Goal: Task Accomplishment & Management: Manage account settings

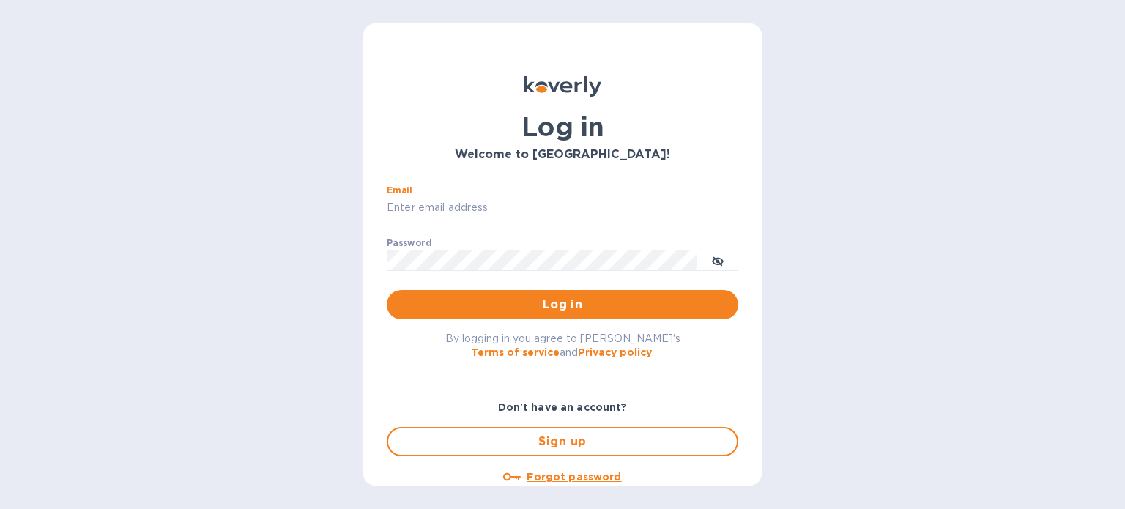
click at [544, 210] on input "Email" at bounding box center [562, 208] width 351 height 22
click at [546, 192] on div "Email ​" at bounding box center [562, 211] width 351 height 53
click at [545, 202] on input "Email" at bounding box center [562, 208] width 351 height 22
type input "[EMAIL_ADDRESS][DOMAIN_NAME]"
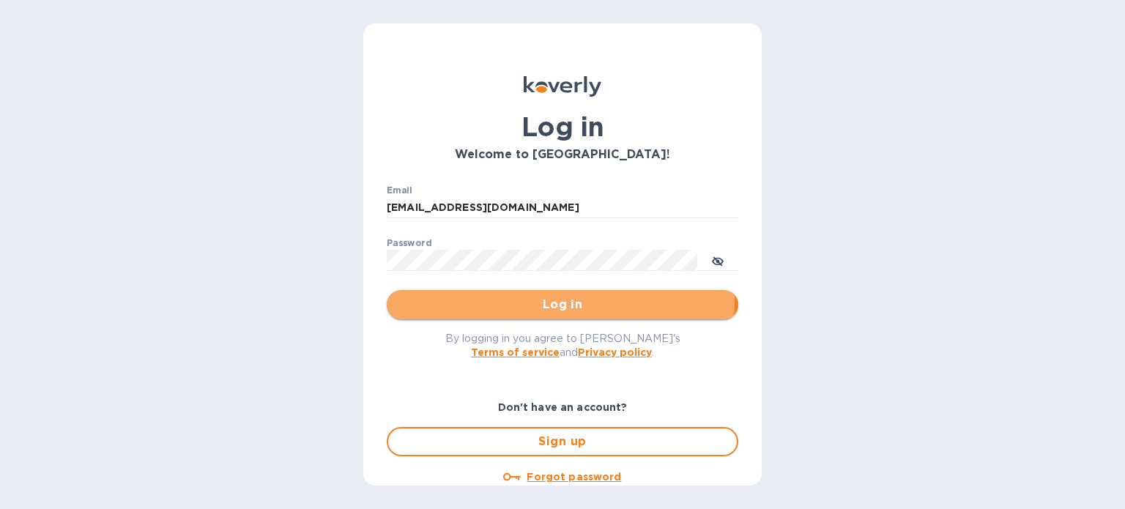
click at [557, 300] on span "Log in" at bounding box center [562, 305] width 328 height 18
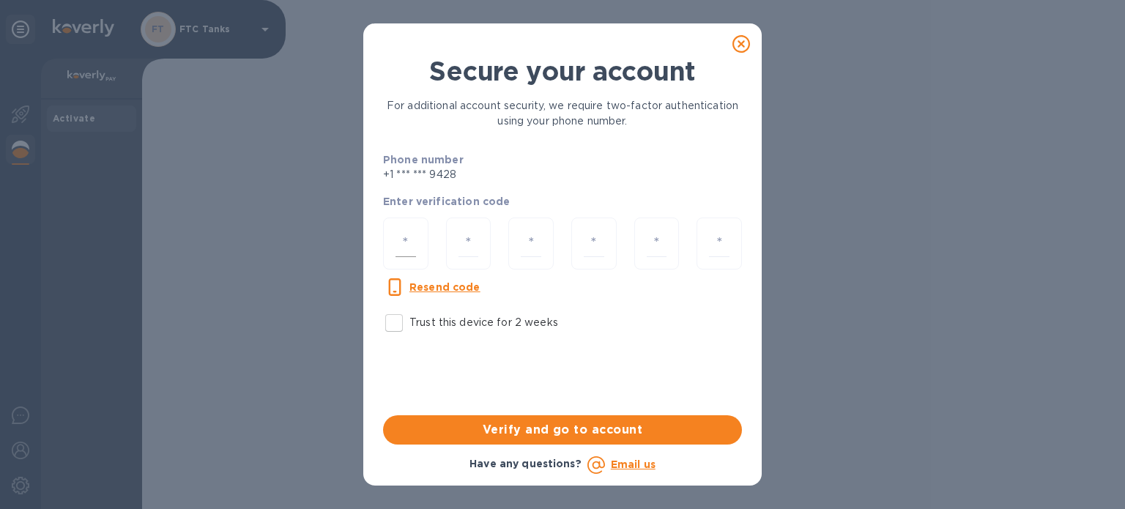
click at [417, 248] on div at bounding box center [405, 243] width 45 height 52
click at [396, 319] on input "Trust this device for 2 weeks" at bounding box center [394, 323] width 31 height 31
checkbox input "true"
click at [408, 228] on div at bounding box center [405, 243] width 45 height 52
type input "6"
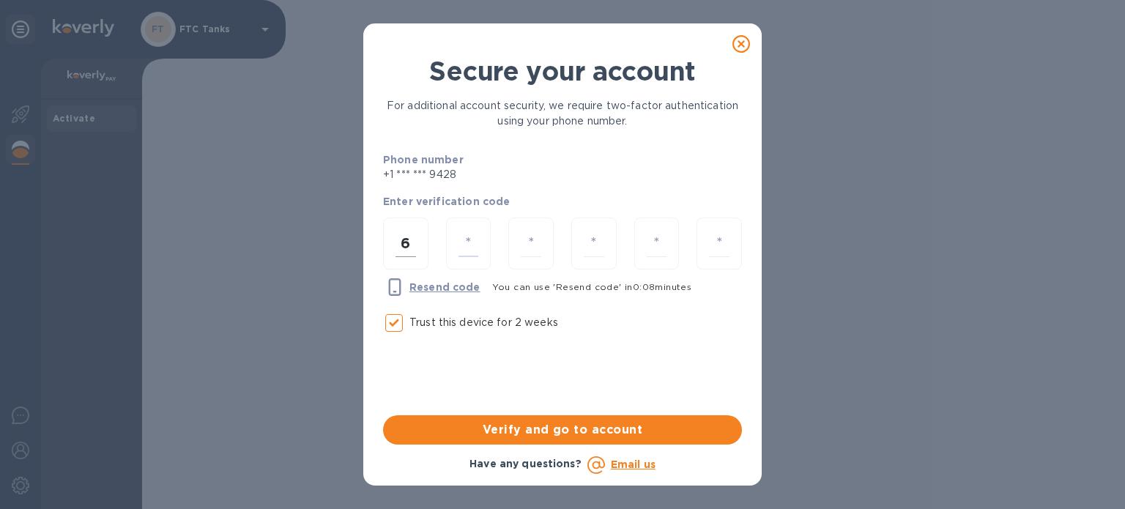
type input "6"
type input "7"
type input "3"
type input "6"
type input "7"
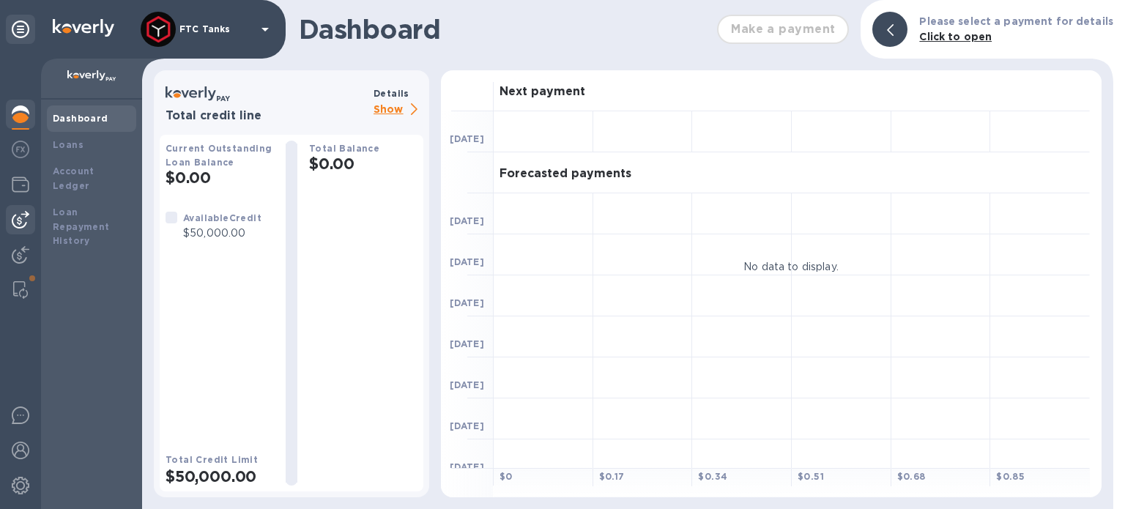
click at [32, 214] on div at bounding box center [20, 219] width 29 height 29
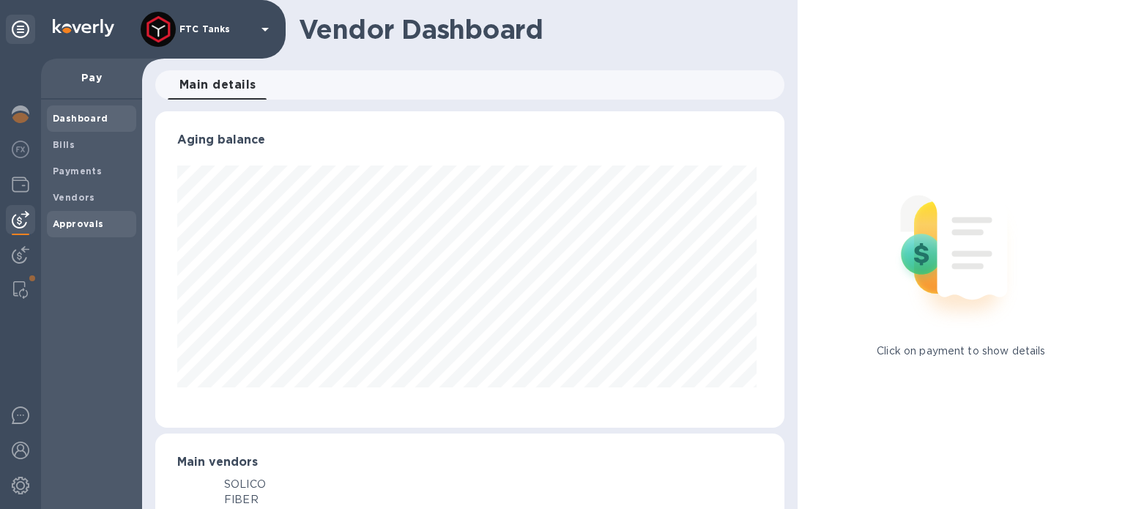
scroll to position [316, 623]
click at [96, 201] on span "Vendors" at bounding box center [92, 197] width 78 height 15
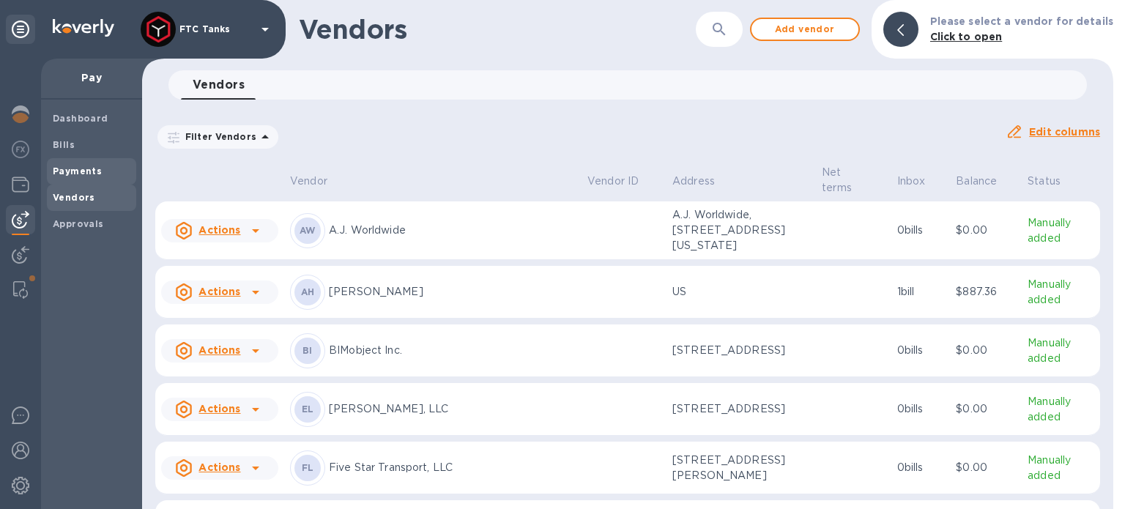
click at [103, 163] on div "Payments" at bounding box center [91, 171] width 89 height 26
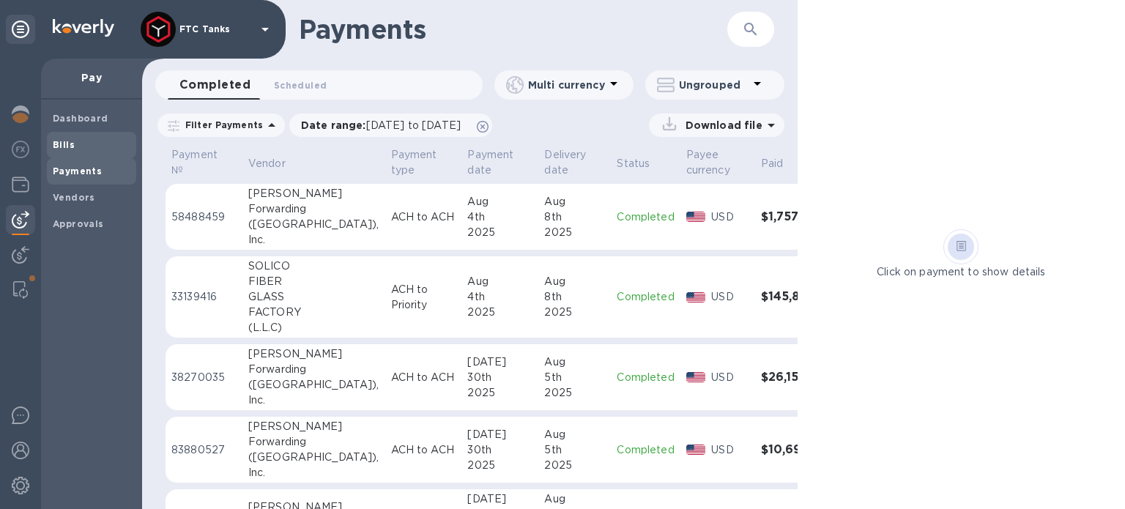
click at [83, 146] on span "Bills" at bounding box center [92, 145] width 78 height 15
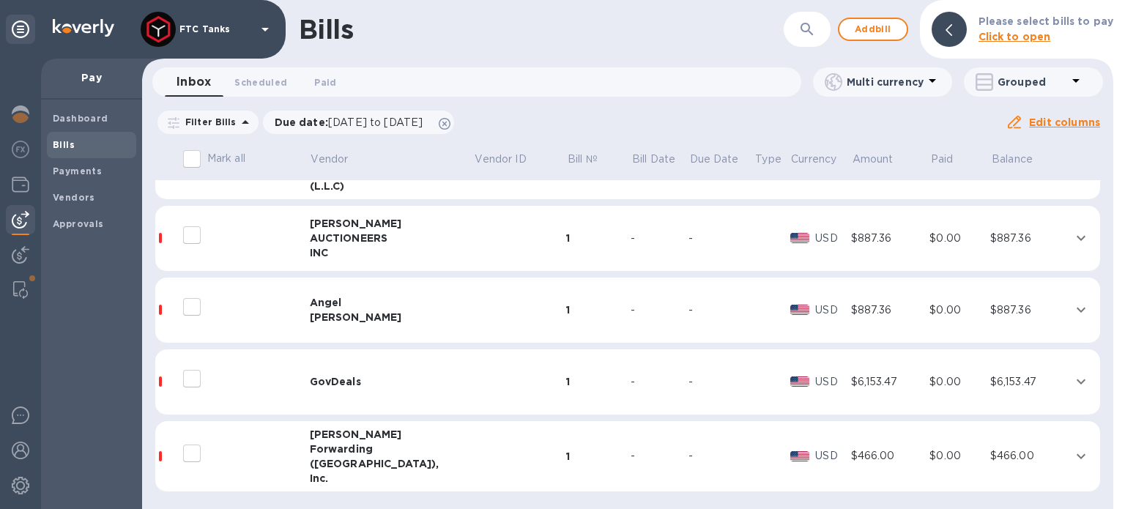
scroll to position [139, 0]
click at [1027, 463] on td "$466.00" at bounding box center [1029, 455] width 79 height 71
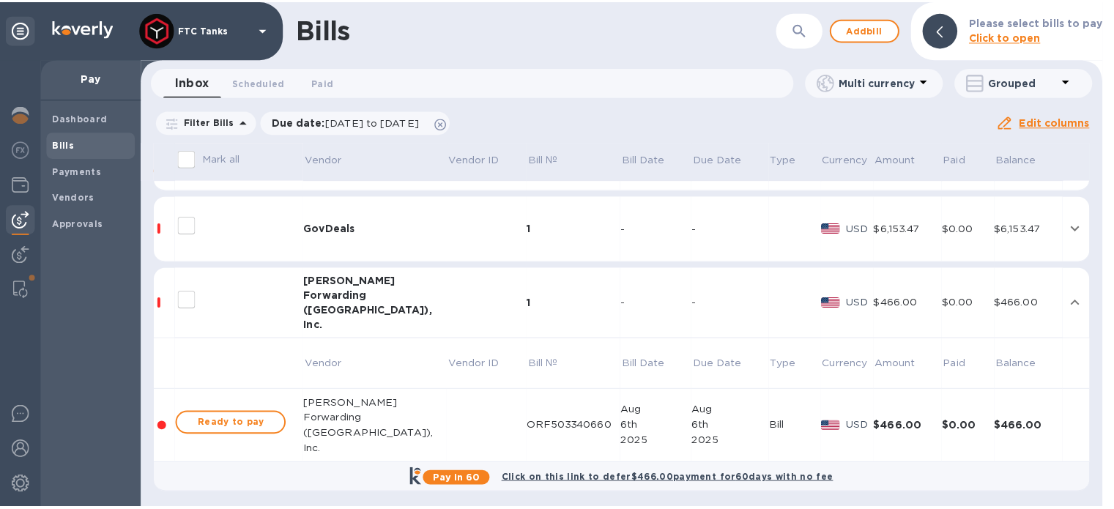
scroll to position [293, 0]
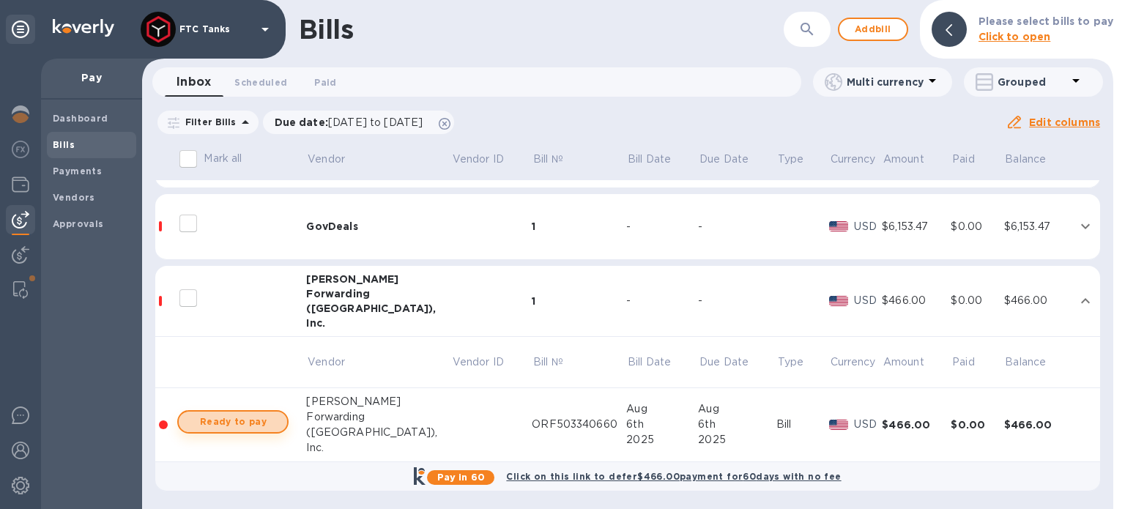
click at [250, 420] on span "Ready to pay" at bounding box center [232, 422] width 85 height 18
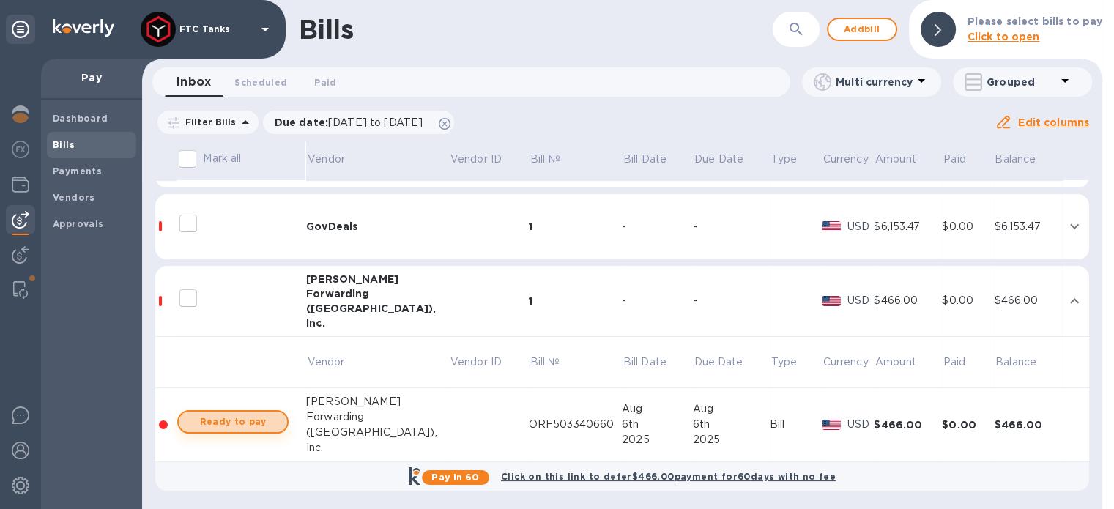
checkbox input "true"
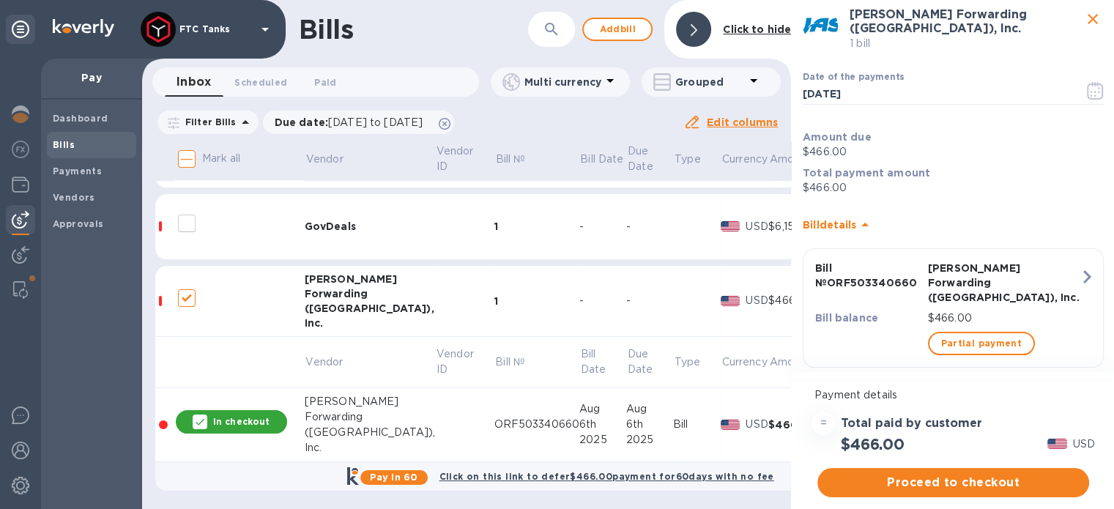
scroll to position [11, 0]
click at [939, 474] on span "Proceed to checkout" at bounding box center [953, 483] width 248 height 18
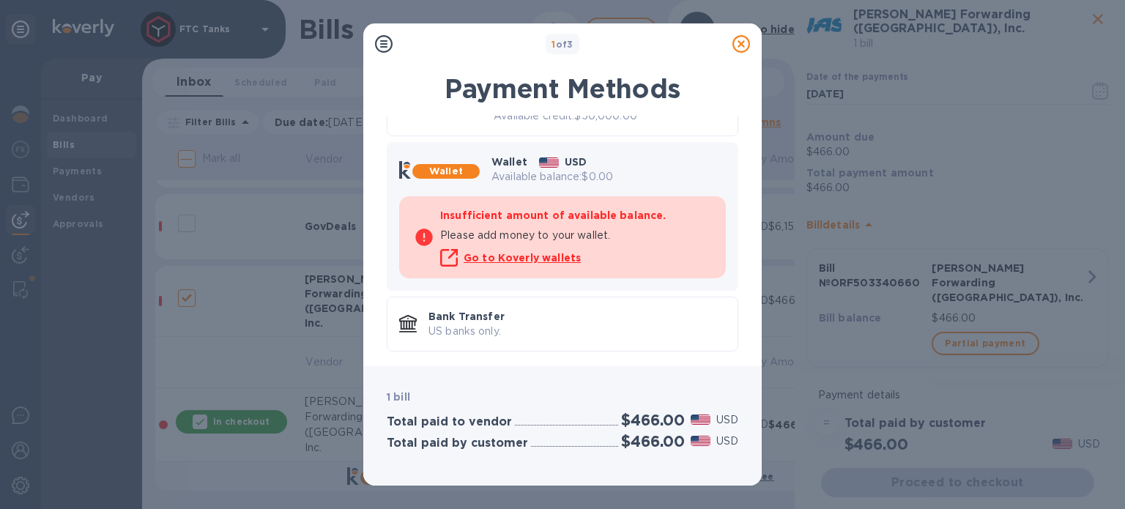
scroll to position [135, 0]
click at [521, 324] on p "US banks only." at bounding box center [576, 329] width 297 height 15
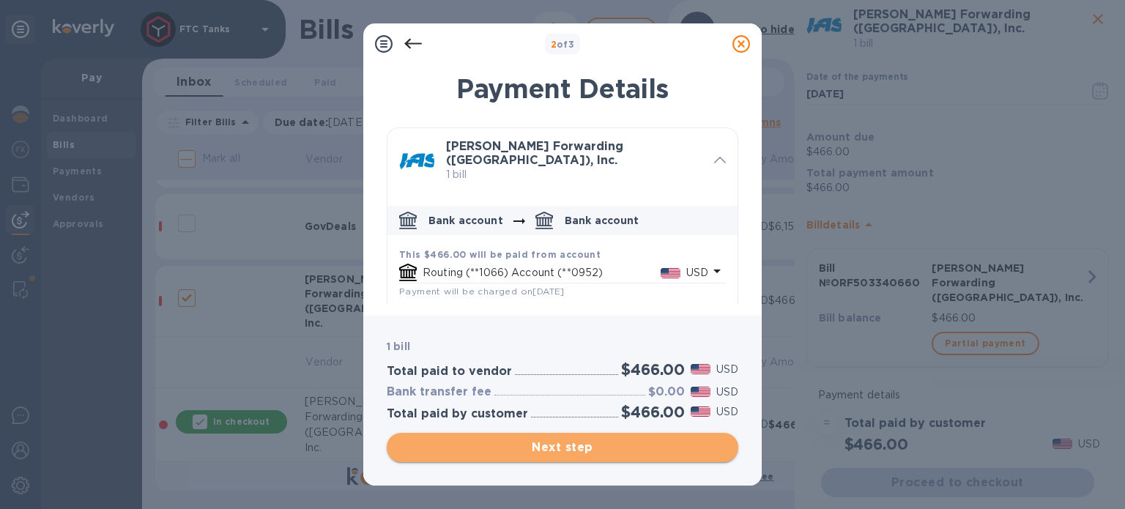
click at [584, 442] on span "Next step" at bounding box center [562, 448] width 328 height 18
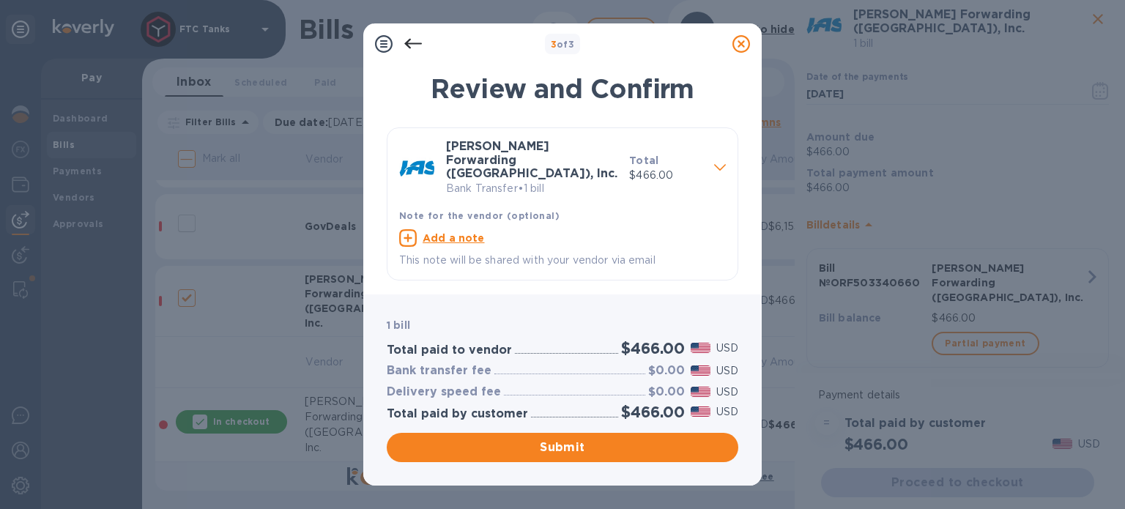
drag, startPoint x: 584, startPoint y: 442, endPoint x: 584, endPoint y: 291, distance: 150.8
click at [584, 291] on div "3 of 3 Review and Confirm JAS Forwarding (USA), Inc. Bank Transfer • 1 bill Tot…" at bounding box center [562, 254] width 398 height 462
click at [433, 232] on u "Add a note" at bounding box center [454, 238] width 62 height 12
click at [434, 234] on textarea at bounding box center [550, 240] width 303 height 12
click at [561, 234] on textarea at bounding box center [550, 240] width 303 height 12
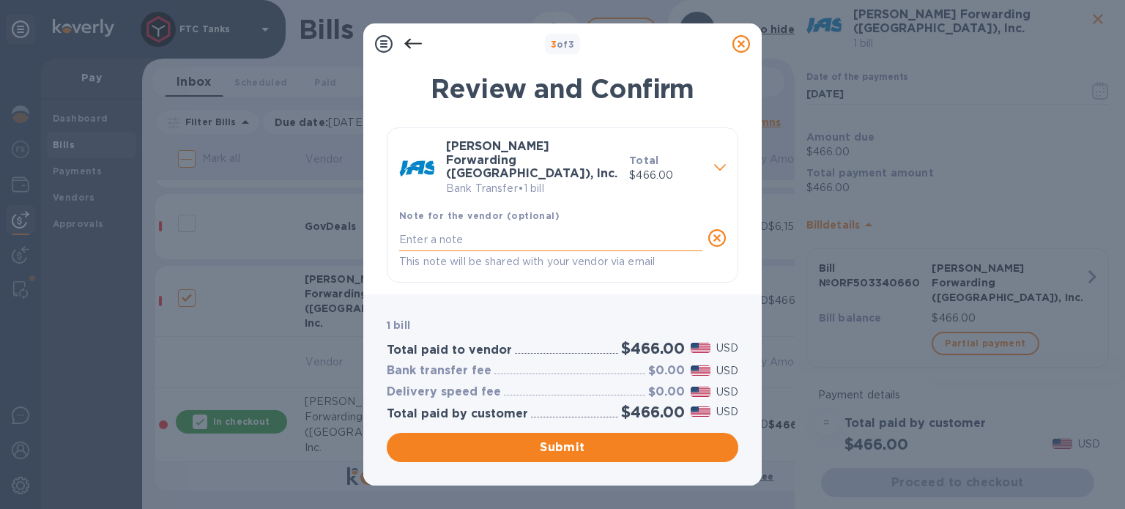
paste textarea "ORF503340660"
click at [401, 234] on textarea "ORF503340660" at bounding box center [550, 240] width 303 height 12
paste textarea "ORF503340660"
click at [404, 234] on textarea "ORF503340660ORF503340660" at bounding box center [550, 240] width 303 height 12
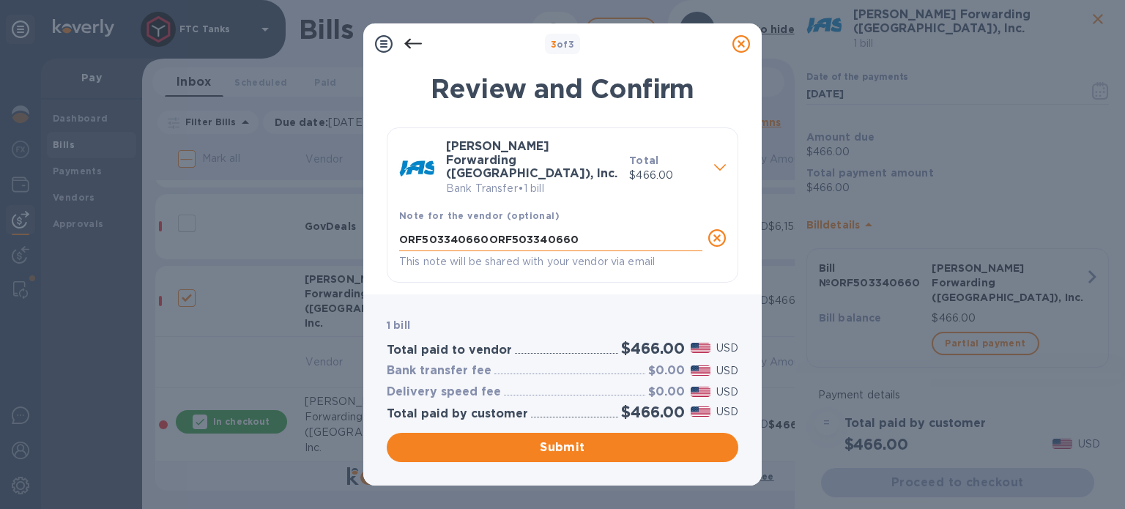
click at [499, 234] on textarea "ORF503340660ORF503340660" at bounding box center [550, 240] width 303 height 12
drag, startPoint x: 480, startPoint y: 216, endPoint x: 379, endPoint y: 216, distance: 101.8
click at [379, 216] on div "Review and Confirm JAS Forwarding (USA), Inc. Bank Transfer • 1 bill Total $466…" at bounding box center [562, 175] width 398 height 239
click at [418, 234] on textarea "FTCANAXR - ORF503340660" at bounding box center [550, 240] width 303 height 12
type textarea "FTCTANAXR - ORF503340660"
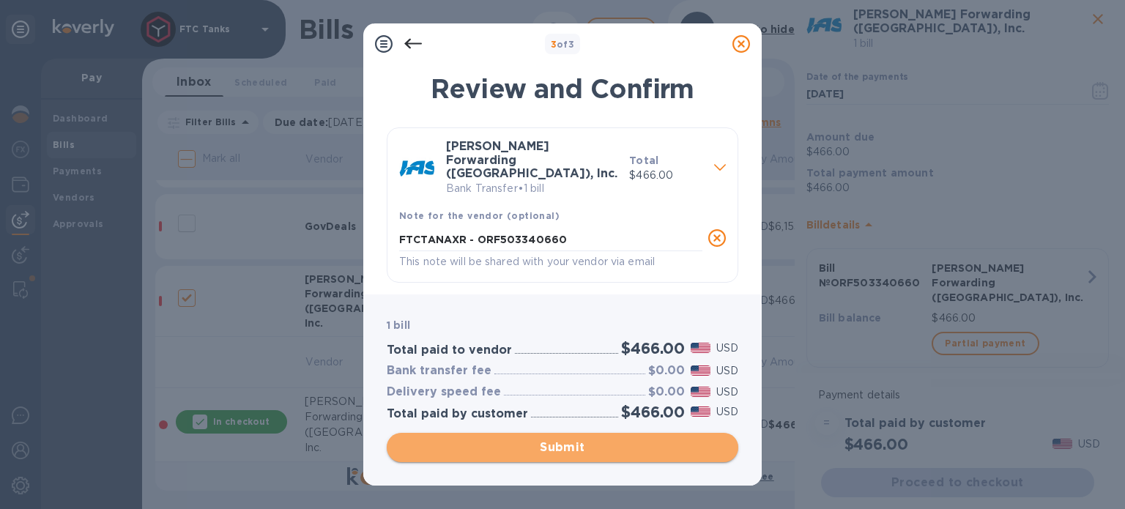
click at [554, 452] on span "Submit" at bounding box center [562, 448] width 328 height 18
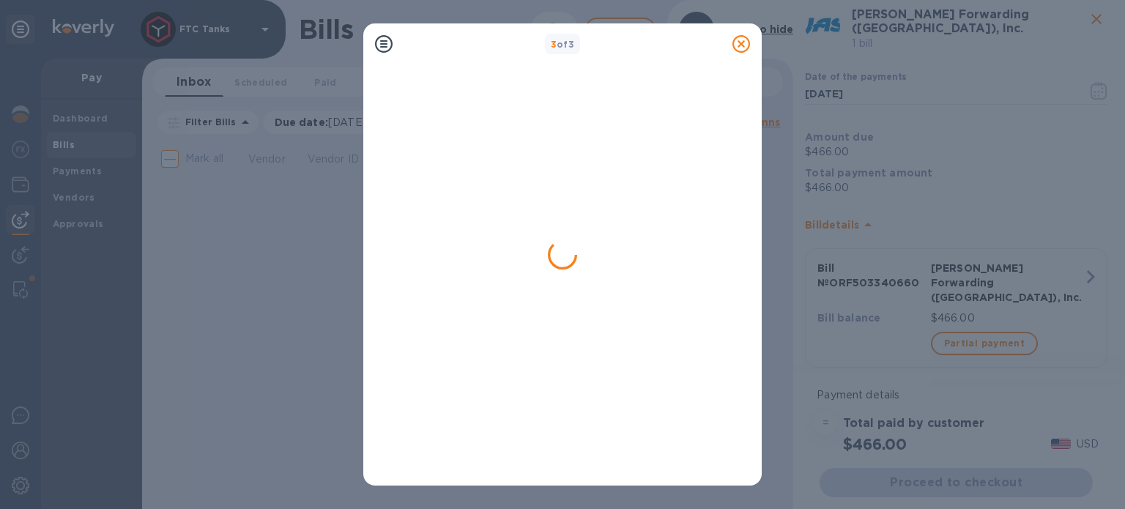
scroll to position [0, 0]
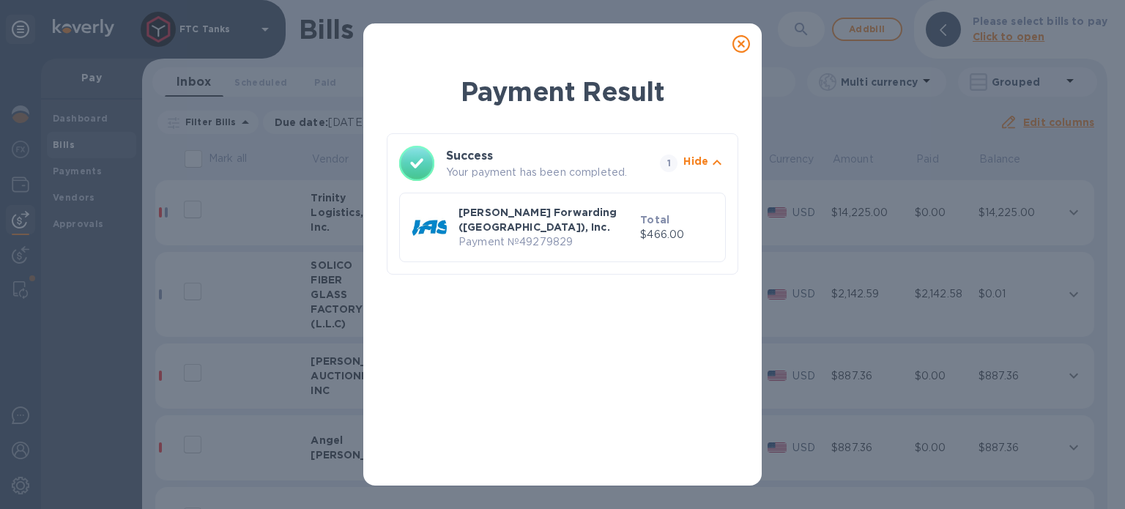
click at [738, 37] on icon at bounding box center [741, 44] width 18 height 18
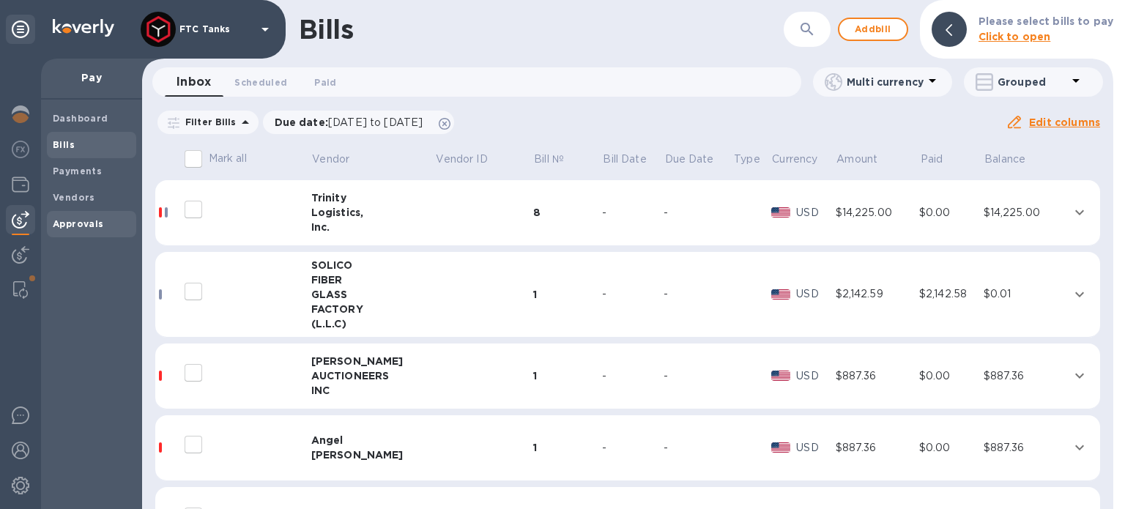
click at [97, 218] on b "Approvals" at bounding box center [78, 223] width 51 height 11
